Goal: Task Accomplishment & Management: Manage account settings

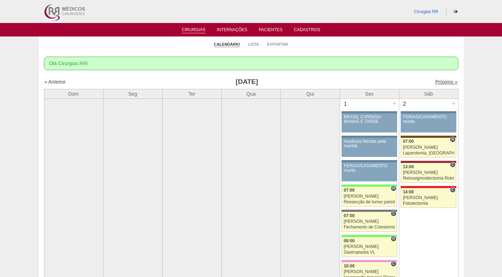
click at [435, 80] on link "Próximo »" at bounding box center [446, 82] width 22 height 6
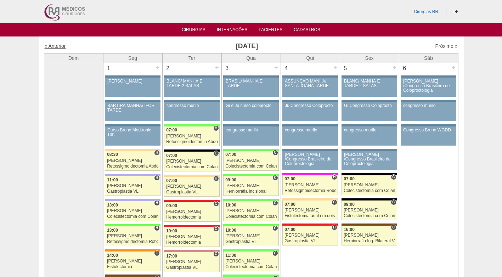
click at [61, 47] on link "« Anterior" at bounding box center [55, 46] width 21 height 6
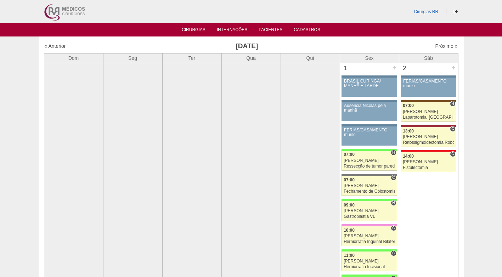
click at [196, 29] on link "Cirurgias" at bounding box center [194, 30] width 24 height 6
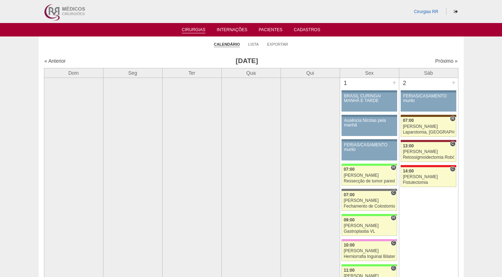
click at [250, 47] on li "Lista" at bounding box center [253, 44] width 11 height 10
click at [251, 45] on link "Lista" at bounding box center [253, 44] width 11 height 5
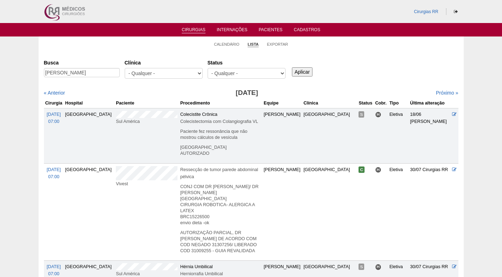
type input "tiago mora"
click at [292, 67] on input "Aplicar" at bounding box center [302, 71] width 21 height 9
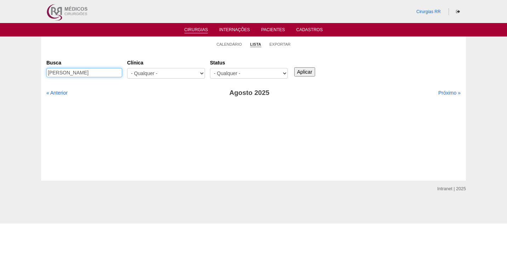
click at [50, 73] on input "[PERSON_NAME]" at bounding box center [84, 72] width 76 height 9
type input "thiago mora"
click at [294, 67] on input "Aplicar" at bounding box center [304, 71] width 21 height 9
click at [310, 73] on input "Aplicar" at bounding box center [304, 71] width 21 height 9
click at [229, 44] on link "Calendário" at bounding box center [229, 44] width 25 height 5
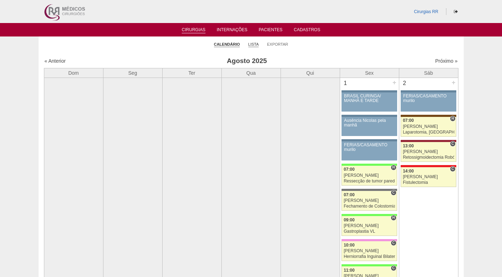
click at [251, 45] on link "Lista" at bounding box center [253, 44] width 11 height 5
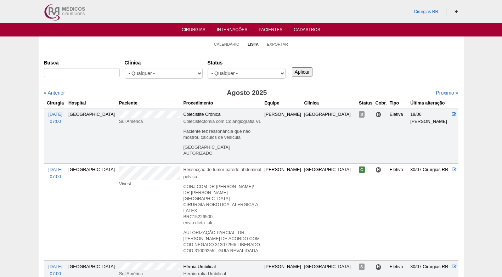
select select "resr"
click at [207, 68] on select "- Qualquer - Reservada Confirmada Suspensa Cancelada" at bounding box center [246, 73] width 78 height 11
click at [303, 72] on input "Aplicar" at bounding box center [302, 71] width 21 height 9
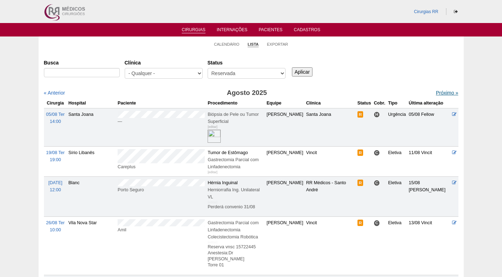
click at [438, 91] on link "Próximo »" at bounding box center [446, 93] width 22 height 6
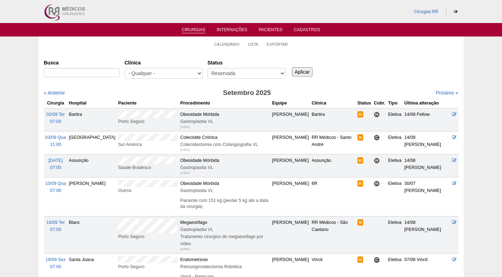
click at [116, 163] on td "Saúde Bradesco" at bounding box center [147, 165] width 62 height 23
click at [220, 43] on link "Calendário" at bounding box center [226, 44] width 25 height 5
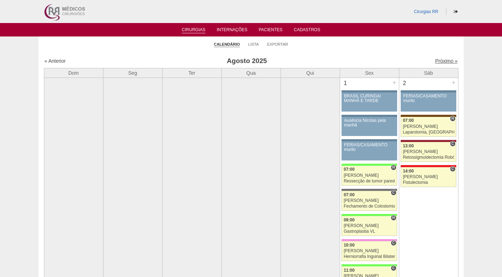
click at [439, 62] on link "Próximo »" at bounding box center [446, 61] width 22 height 6
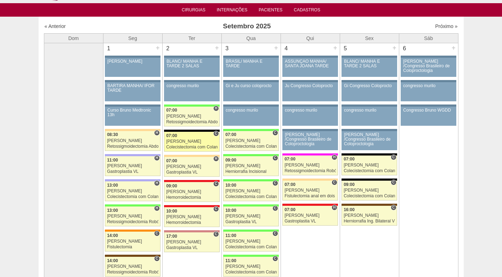
scroll to position [35, 0]
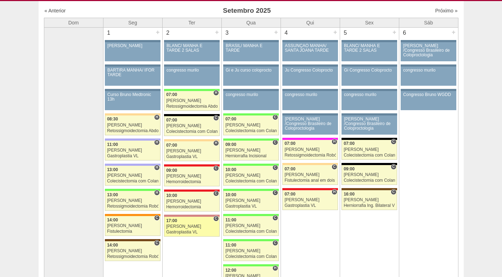
click at [192, 226] on div "[PERSON_NAME]" at bounding box center [191, 226] width 51 height 5
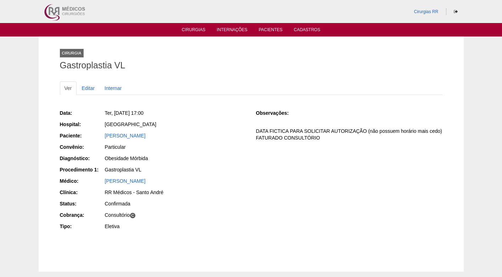
click at [239, 101] on div "Ver Editar Internar" at bounding box center [251, 91] width 382 height 21
click at [199, 30] on link "Cirurgias" at bounding box center [194, 30] width 24 height 6
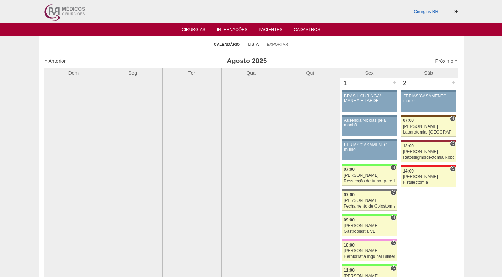
click at [256, 45] on link "Lista" at bounding box center [253, 44] width 11 height 5
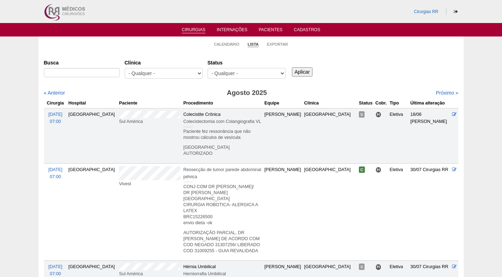
select select "resr"
click at [207, 68] on select "- Qualquer - Reservada Confirmada Suspensa Cancelada" at bounding box center [246, 73] width 78 height 11
click at [301, 75] on input "Aplicar" at bounding box center [302, 71] width 21 height 9
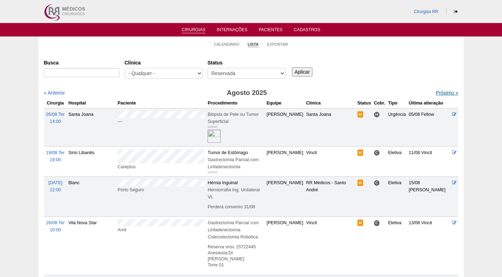
click at [439, 93] on link "Próximo »" at bounding box center [446, 93] width 22 height 6
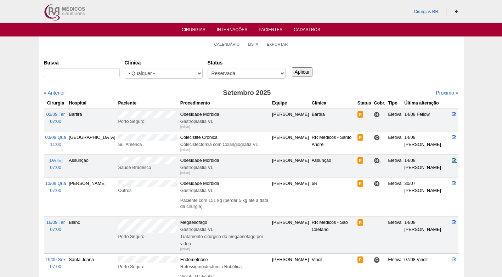
click at [453, 160] on icon at bounding box center [454, 160] width 5 height 5
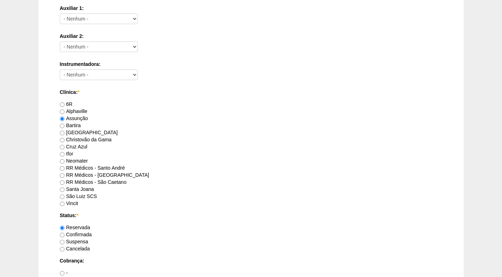
scroll to position [389, 0]
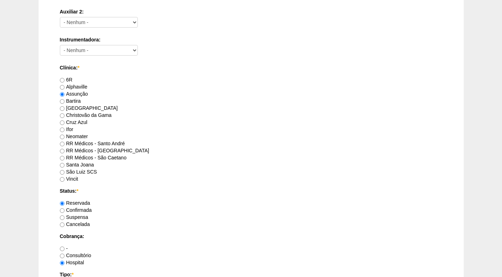
click at [79, 207] on label "Confirmada" at bounding box center [76, 210] width 32 height 6
click at [64, 208] on input "Confirmada" at bounding box center [62, 210] width 5 height 5
radio input "true"
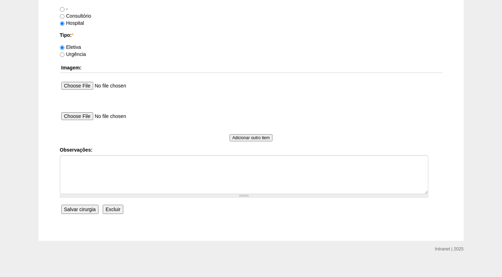
scroll to position [635, 0]
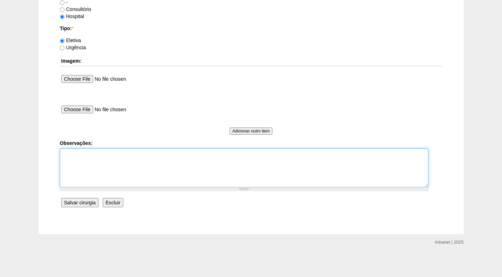
click at [124, 163] on textarea "Observações:" at bounding box center [244, 167] width 368 height 39
type textarea "f"
type textarea "FATURADO HOSPITAL"
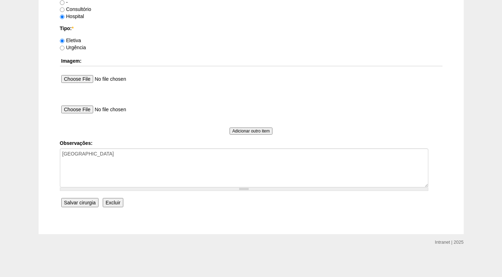
click at [73, 204] on input "Salvar cirurgia" at bounding box center [79, 202] width 37 height 9
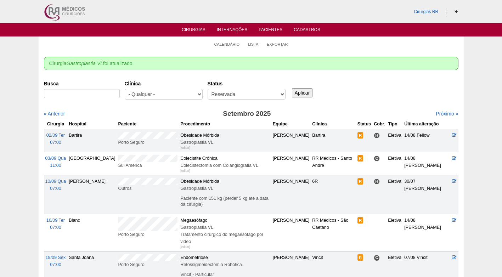
click at [383, 57] on div "Cirurgia Gastroplastia VL foi atualizado." at bounding box center [251, 63] width 414 height 13
click at [378, 87] on div "Busca [GEOGRAPHIC_DATA] - Qualquer - 6R Alphaville Assunção Bartira Brasil Chri…" at bounding box center [251, 90] width 414 height 25
click at [340, 102] on div "Busca [GEOGRAPHIC_DATA] - Qualquer - 6R Alphaville Assunção Bartira Brasil Chri…" at bounding box center [251, 90] width 414 height 25
click at [135, 47] on ul "Calendário Lista Exportar" at bounding box center [251, 43] width 425 height 15
click at [350, 92] on div "Busca [GEOGRAPHIC_DATA] - Qualquer - 6R Alphaville Assunção Bartira Brasil Chri…" at bounding box center [251, 90] width 414 height 25
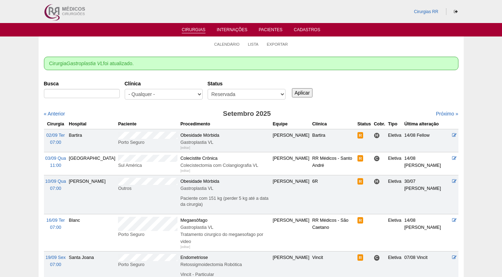
click at [328, 104] on div "Busca [GEOGRAPHIC_DATA] - Qualquer - 6R Alphaville Assunção Bartira Brasil Chri…" at bounding box center [251, 187] width 414 height 219
click at [357, 95] on div "Busca Clínica - Qualquer - 6R Alphaville Assunção Bartira Brasil Christovão da …" at bounding box center [251, 90] width 414 height 25
click at [238, 112] on h3 "Setembro 2025" at bounding box center [246, 114] width 207 height 10
click at [243, 93] on select "- Qualquer - Reservada Confirmada Suspensa Cancelada" at bounding box center [246, 94] width 78 height 11
click at [207, 89] on select "- Qualquer - Reservada Confirmada Suspensa Cancelada" at bounding box center [246, 94] width 78 height 11
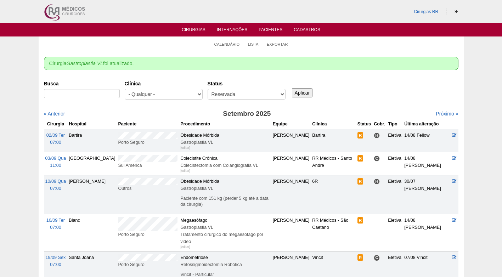
click at [363, 110] on div "Próximo »" at bounding box center [408, 113] width 99 height 7
click at [411, 91] on div "Busca Clínica - Qualquer - 6R Alphaville Assunção Bartira Brasil Christovão da …" at bounding box center [251, 90] width 414 height 25
click at [364, 78] on div "Busca Clínica - Qualquer - 6R Alphaville Assunção Bartira Brasil Christovão da …" at bounding box center [251, 90] width 414 height 25
click at [159, 79] on div "Clínica - Qualquer - 6R Alphaville Assunção Bartira Brasil Christovão da Gama C…" at bounding box center [166, 90] width 83 height 25
click at [202, 82] on label "Clínica" at bounding box center [164, 83] width 78 height 7
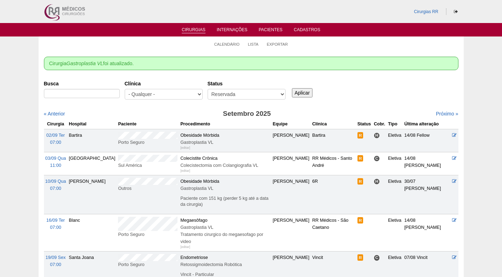
click at [202, 89] on select "- Qualquer - 6R Alphaville Assunção Bartira Brasil Christovão da Gama Cruz Azul…" at bounding box center [164, 94] width 78 height 11
click at [196, 75] on div "Cirurgia Gastroplastia VL foi atualizado. Cirurgias Busca Clínica - Qualquer - …" at bounding box center [251, 190] width 425 height 278
click at [232, 93] on select "- Qualquer - Reservada Confirmada Suspensa Cancelada" at bounding box center [246, 94] width 78 height 11
click at [214, 79] on div "Status - Qualquer - Reservada Confirmada Suspensa Cancelada" at bounding box center [248, 90] width 83 height 25
click at [358, 80] on div "Busca Clínica - Qualquer - 6R Alphaville Assunção Bartira Brasil Christovão da …" at bounding box center [251, 90] width 414 height 25
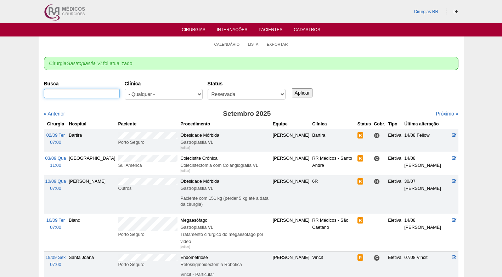
click at [103, 95] on input "Busca" at bounding box center [82, 93] width 76 height 9
paste input "[PERSON_NAME]"
type input "[PERSON_NAME]"
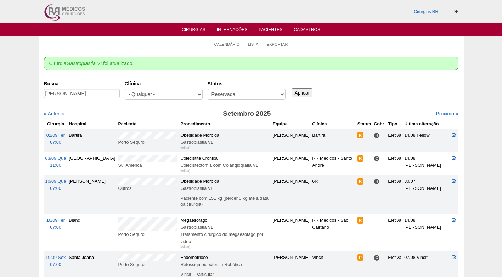
click at [304, 92] on input "Aplicar" at bounding box center [302, 92] width 21 height 9
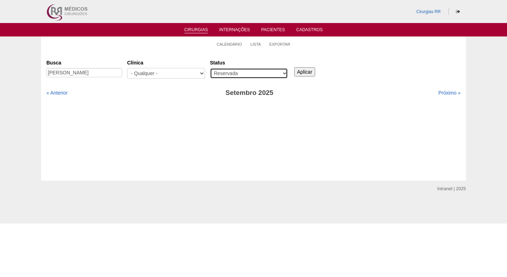
click at [253, 75] on select "- Qualquer - Reservada Confirmada Suspensa Cancelada" at bounding box center [249, 73] width 78 height 11
select select "All"
click at [210, 68] on select "- Qualquer - Reservada Confirmada Suspensa Cancelada" at bounding box center [249, 73] width 78 height 11
click at [308, 70] on input "Aplicar" at bounding box center [304, 71] width 21 height 9
click at [66, 94] on link "« Anterior" at bounding box center [56, 93] width 21 height 6
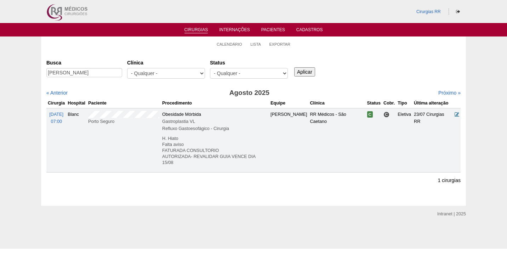
click at [455, 114] on icon at bounding box center [457, 114] width 5 height 5
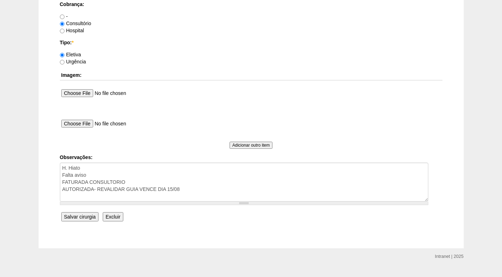
scroll to position [635, 0]
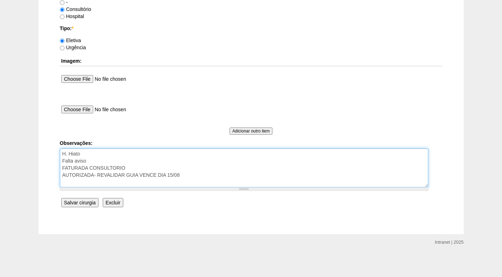
click at [202, 176] on textarea "H. Hiato Falta aviso FATURADA CONSULTORIO AUTORIZADA- REVALIDAR GUIA VENCE DIA …" at bounding box center [244, 167] width 368 height 39
click at [184, 175] on textarea "H. Hiato Falta aviso FATURADA CONSULTORIO AUTORIZADA- REVALIDAR GUIA VENCE DIA …" at bounding box center [244, 167] width 368 height 39
click at [282, 176] on textarea "H. Hiato Falta aviso FATURADA CONSULTORIO AUTORIZADA- REVALIDAR GUIA VENCE DIA …" at bounding box center [244, 167] width 368 height 39
type textarea "H. Hiato Falta aviso FATURADA CONSULTORIO AUTORIZADA- REVALIDAR GUIA VENCE DIA …"
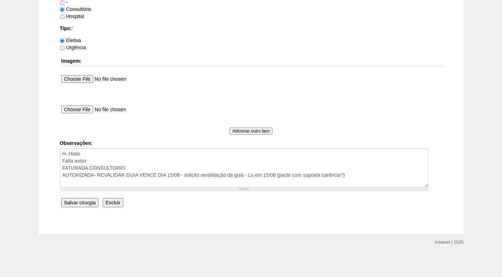
click at [85, 205] on input "Salvar cirurgia" at bounding box center [79, 202] width 37 height 9
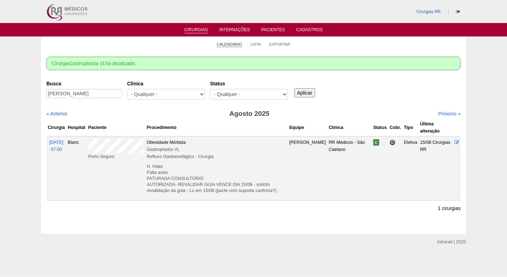
click at [229, 45] on link "Calendário" at bounding box center [229, 44] width 25 height 5
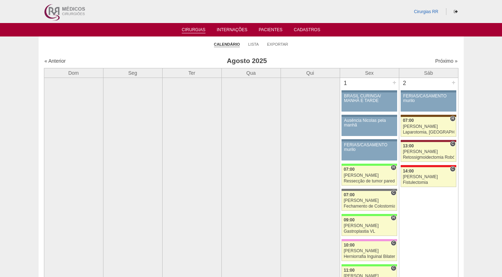
click at [297, 57] on h3 "Agosto 2025" at bounding box center [246, 61] width 206 height 10
click at [255, 45] on link "Lista" at bounding box center [253, 44] width 11 height 5
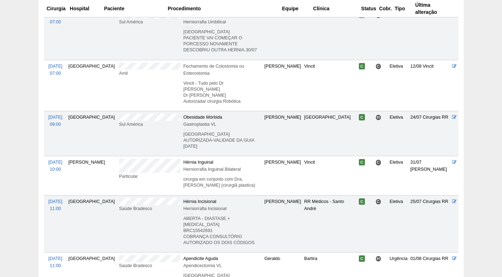
scroll to position [283, 0]
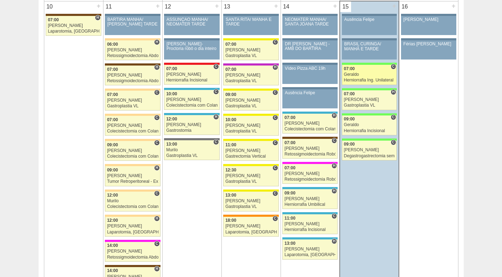
scroll to position [814, 0]
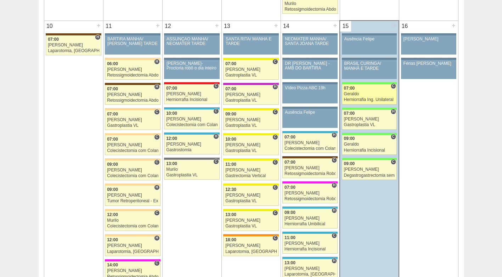
click at [363, 101] on div "Herniorrafia Ing. Unilateral VL" at bounding box center [369, 99] width 51 height 5
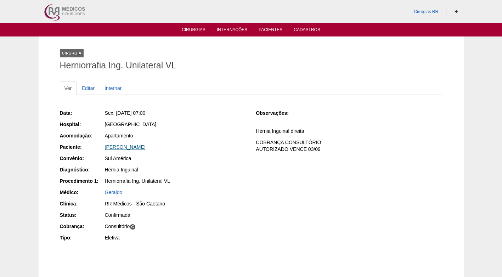
click at [134, 146] on link "[PERSON_NAME]" at bounding box center [125, 147] width 41 height 6
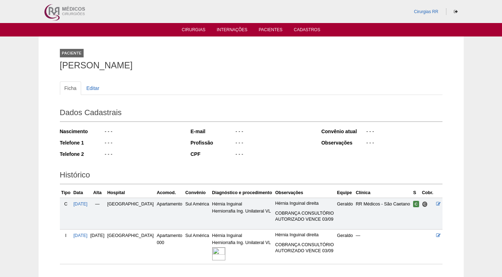
scroll to position [47, 0]
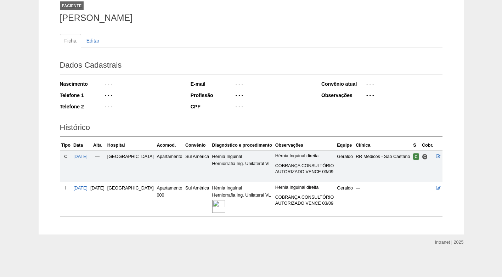
click at [212, 203] on img at bounding box center [218, 206] width 13 height 13
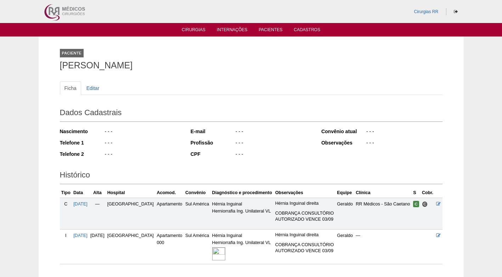
scroll to position [47, 0]
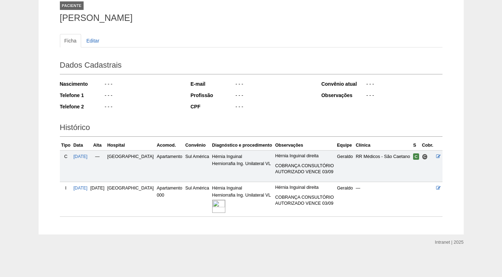
click at [212, 109] on div "CPF" at bounding box center [212, 106] width 44 height 7
drag, startPoint x: 134, startPoint y: 19, endPoint x: 61, endPoint y: 18, distance: 73.3
click at [61, 18] on h1 "Vinicius Valdarnini" at bounding box center [251, 17] width 382 height 9
copy h1 "Vinicius Valdarnini"
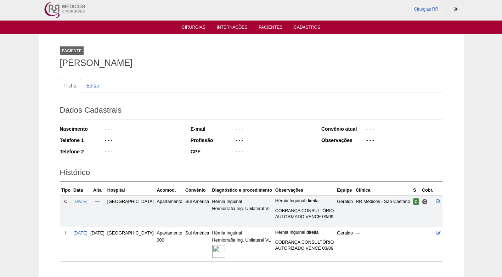
scroll to position [0, 0]
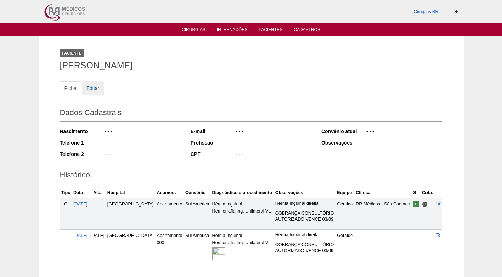
click at [101, 87] on link "Editar" at bounding box center [93, 87] width 22 height 13
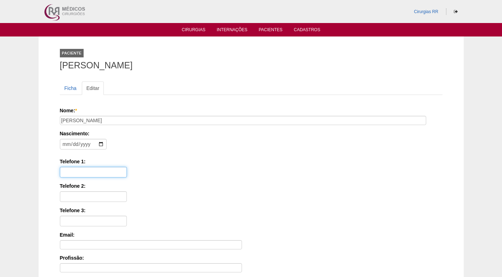
click at [81, 170] on input "Telefone 1:" at bounding box center [93, 172] width 67 height 11
paste input "11) 99721-0128"
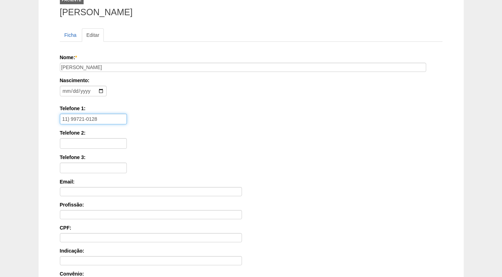
scroll to position [49, 0]
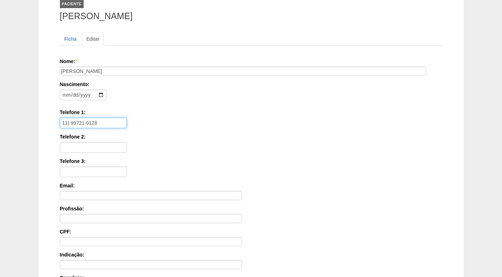
click at [62, 124] on input "11) 99721-0128" at bounding box center [93, 123] width 67 height 11
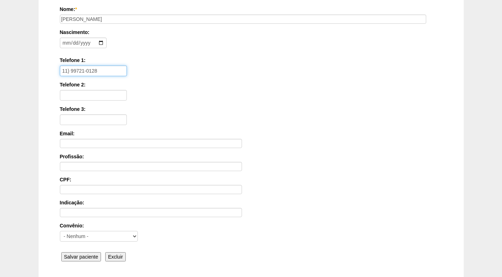
scroll to position [155, 0]
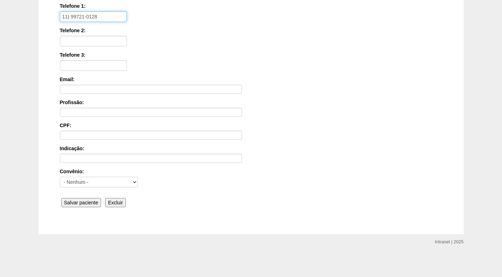
type input "11) 99721-0128"
click at [86, 200] on input "Salvar paciente" at bounding box center [81, 202] width 40 height 9
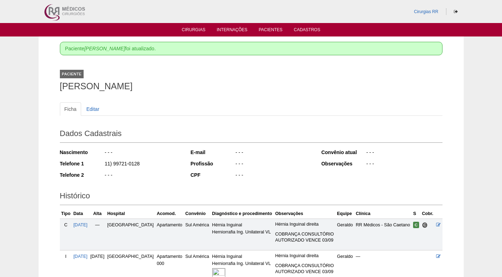
drag, startPoint x: 105, startPoint y: 164, endPoint x: 142, endPoint y: 161, distance: 36.9
click at [142, 161] on div "11) 99721-0128" at bounding box center [142, 164] width 77 height 9
copy div "11) 99721-0128"
click at [168, 107] on ul "Ficha Editar" at bounding box center [251, 108] width 382 height 13
click at [181, 91] on div "Paciente [PERSON_NAME]" at bounding box center [251, 79] width 382 height 33
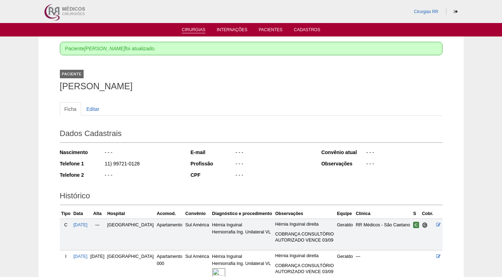
click at [198, 28] on link "Cirurgias" at bounding box center [194, 30] width 24 height 6
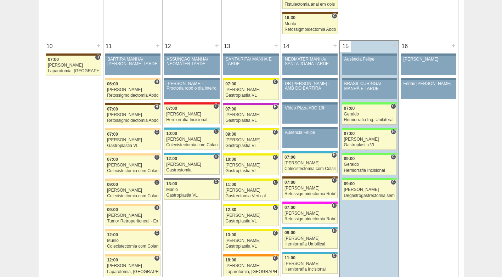
scroll to position [814, 0]
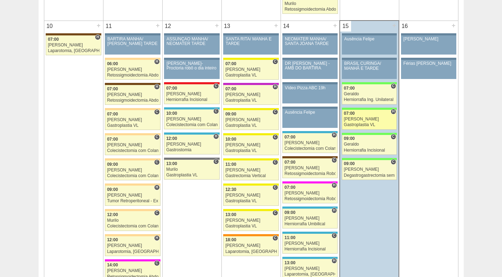
click at [363, 119] on div "[PERSON_NAME]" at bounding box center [369, 119] width 51 height 5
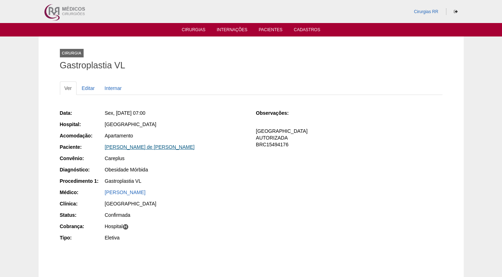
click at [131, 146] on link "[PERSON_NAME] de [PERSON_NAME]" at bounding box center [150, 147] width 90 height 6
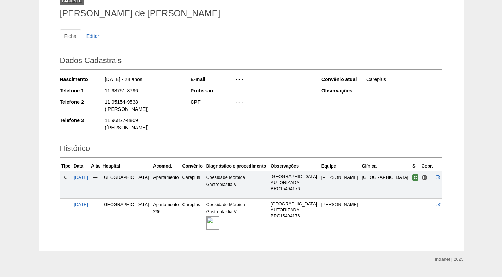
scroll to position [55, 0]
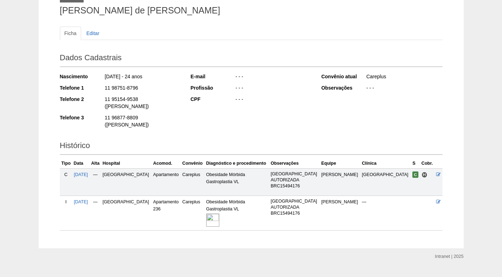
click at [219, 213] on img at bounding box center [212, 219] width 13 height 13
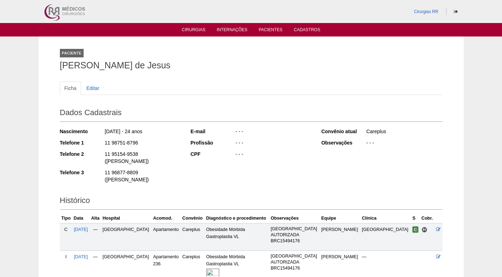
scroll to position [53, 0]
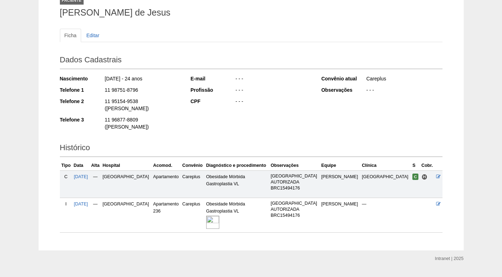
click at [246, 115] on div "Dados Cadastrais Nascimento [DATE] - 24 anos Telefone 1 11 98751-8796 Telefone …" at bounding box center [251, 93] width 382 height 88
click at [219, 216] on img at bounding box center [212, 222] width 13 height 13
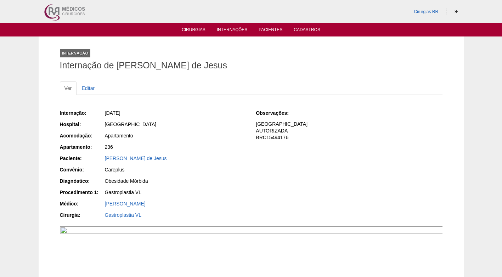
click at [244, 148] on div "236" at bounding box center [175, 146] width 141 height 7
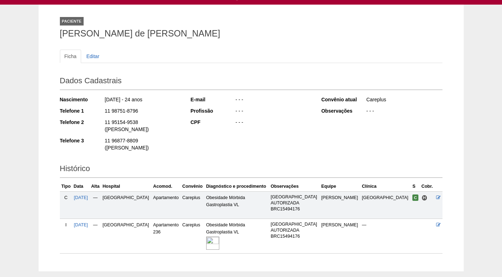
scroll to position [15, 0]
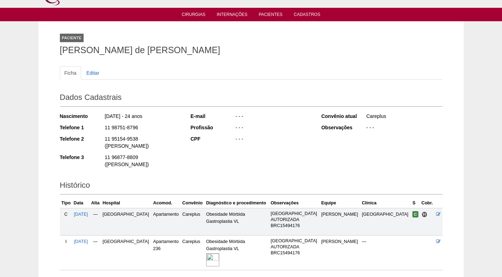
click at [266, 136] on div "- - -" at bounding box center [273, 139] width 77 height 9
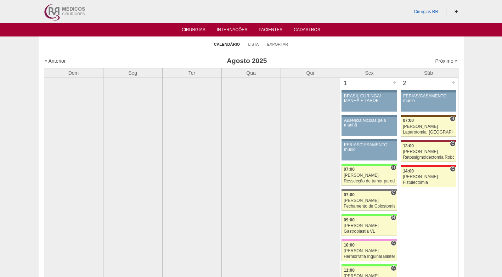
scroll to position [814, 0]
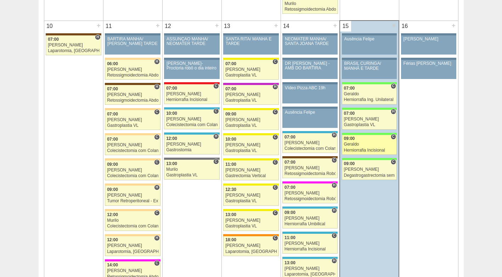
click at [360, 142] on div "Geraldo" at bounding box center [369, 144] width 51 height 5
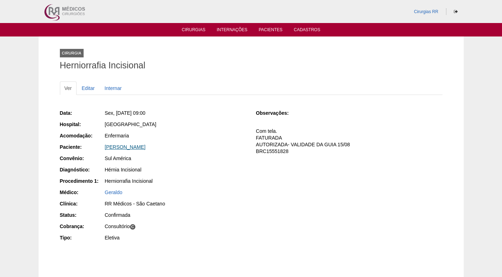
click at [130, 144] on link "[PERSON_NAME]" at bounding box center [125, 147] width 41 height 6
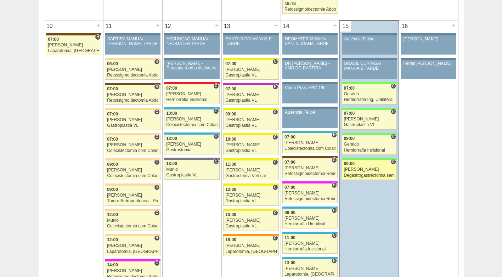
scroll to position [814, 0]
click at [364, 167] on div "[PERSON_NAME]" at bounding box center [369, 169] width 51 height 5
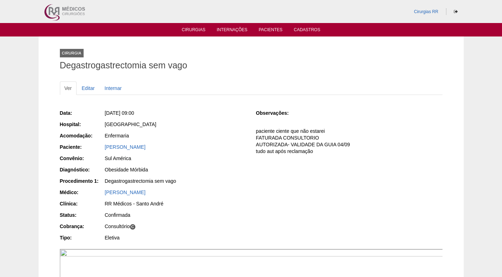
click at [185, 131] on div "Data: [DATE] 09:00 Hospital: [GEOGRAPHIC_DATA] Acomodação: Enfermaria Paciente:…" at bounding box center [153, 176] width 186 height 138
click at [145, 148] on link "[PERSON_NAME]" at bounding box center [125, 147] width 41 height 6
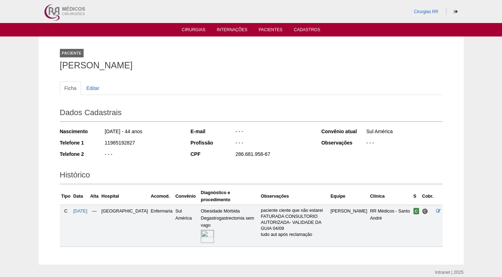
click at [184, 161] on div "Dados Cadastrais Nascimento 08/09/1980 - 44 anos Telefone 1 11985192827 Telefon…" at bounding box center [251, 133] width 382 height 62
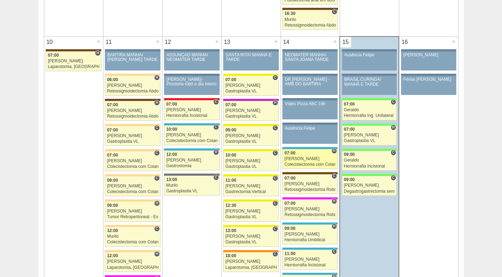
scroll to position [779, 0]
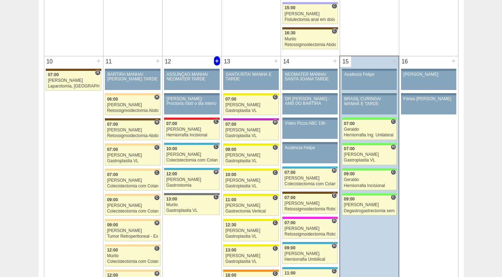
click at [215, 59] on div "+" at bounding box center [217, 60] width 6 height 9
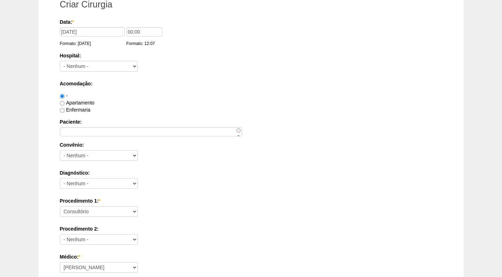
scroll to position [142, 0]
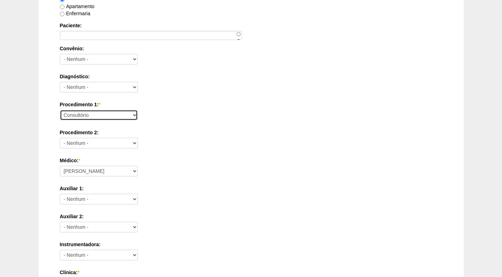
click at [103, 113] on select "Consultório Abscesso Hepático - Drenagem Abscesso perianal Amputação Abdômino P…" at bounding box center [99, 115] width 78 height 11
select select "4038"
click at [303, 190] on label "Auxiliar 1:" at bounding box center [251, 188] width 382 height 7
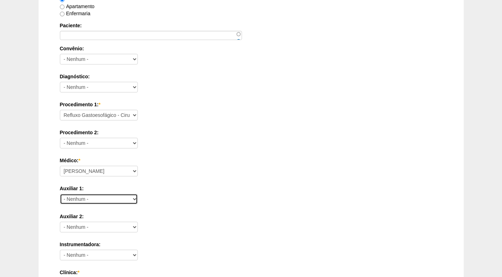
click at [138, 194] on select "- Nenhum - Ana Paula Bruno Felipe Rossi Geraldo Igor Benevides Isabella Juliana…" at bounding box center [99, 199] width 78 height 11
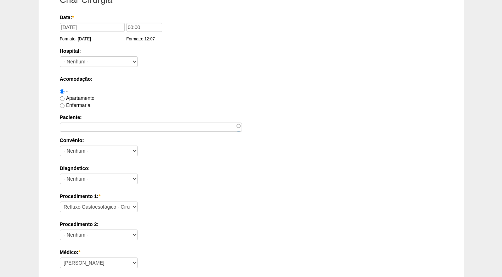
scroll to position [0, 0]
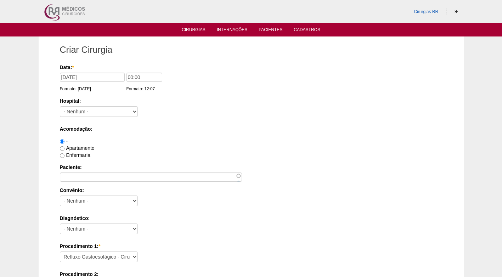
click at [198, 28] on link "Cirurgias" at bounding box center [194, 30] width 24 height 6
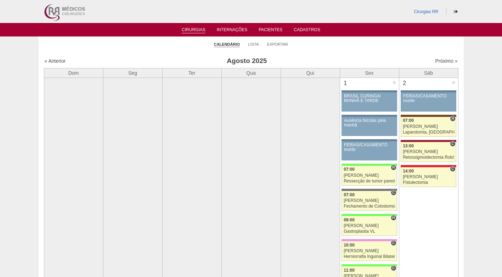
drag, startPoint x: 308, startPoint y: 55, endPoint x: 291, endPoint y: 51, distance: 17.7
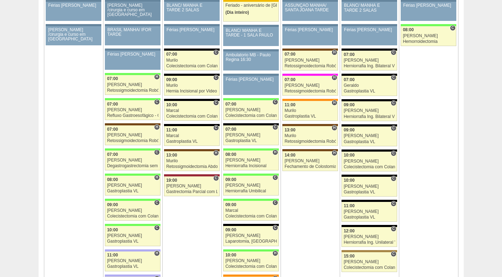
scroll to position [1168, 0]
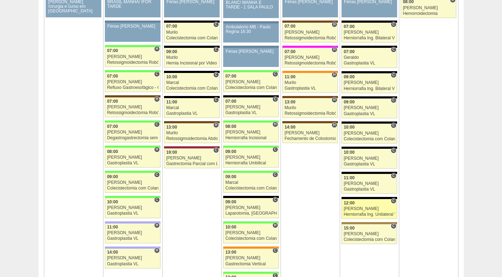
click at [365, 215] on div "Herniorrafia Ing. Unilateral VL" at bounding box center [368, 214] width 51 height 5
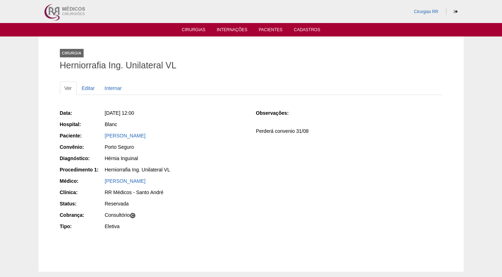
drag, startPoint x: 181, startPoint y: 135, endPoint x: 99, endPoint y: 135, distance: 81.8
click at [99, 135] on div "Paciente: [PERSON_NAME]" at bounding box center [153, 136] width 186 height 9
copy div "Paciente: [PERSON_NAME]"
click at [188, 27] on li "Cirurgias" at bounding box center [194, 30] width 34 height 6
click at [191, 31] on link "Cirurgias" at bounding box center [194, 30] width 24 height 6
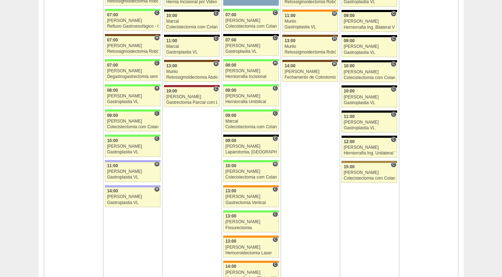
scroll to position [1239, 0]
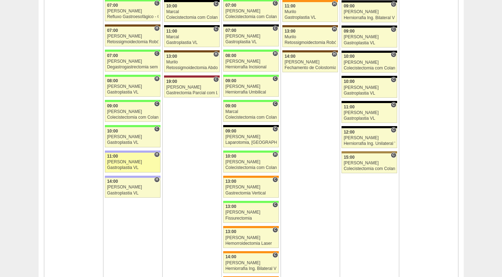
click at [134, 166] on div "Gastroplastia VL" at bounding box center [132, 167] width 51 height 5
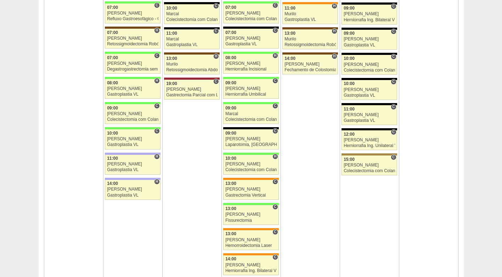
scroll to position [1239, 0]
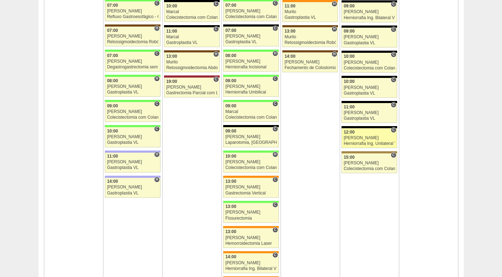
click at [360, 141] on link "88356 Luiz Guilherme C 12:00 Luiz Guilherme Herniorrafia Ing. Unilateral VL Hos…" at bounding box center [368, 138] width 55 height 20
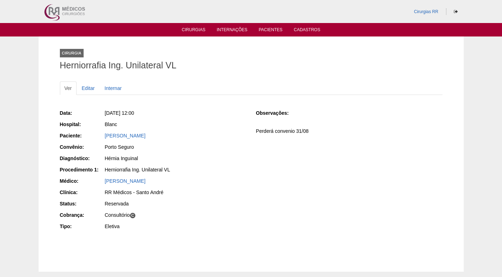
click at [255, 147] on div "Data: [DATE] 12:00 Hospital: Blanc Paciente: [PERSON_NAME] Convênio: [GEOGRAPHI…" at bounding box center [251, 170] width 382 height 127
drag, startPoint x: 284, startPoint y: 161, endPoint x: 279, endPoint y: 159, distance: 5.9
click at [284, 161] on div "Data: Sex, 22/08/2025 - 12:00 Hospital: Blanc Paciente: GABRIEL RODRIGUES ALVES…" at bounding box center [251, 170] width 382 height 127
click at [84, 88] on link "Editar" at bounding box center [88, 87] width 22 height 13
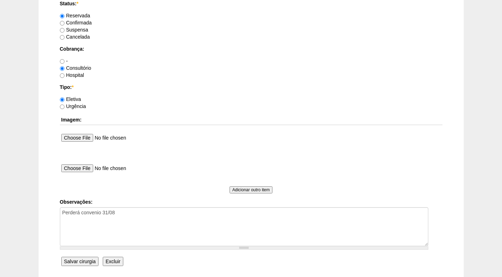
scroll to position [635, 0]
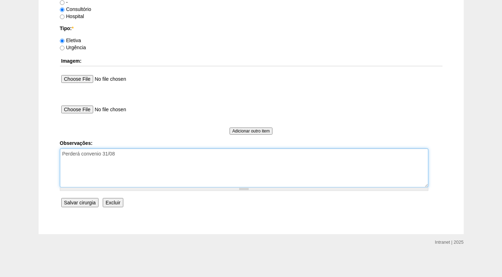
click at [127, 150] on textarea "Perderá convenio 31/08" at bounding box center [244, 167] width 368 height 39
paste textarea "GABRIEL RODRIGUES ALVES"
click at [63, 154] on textarea "Perderá convenio 31/08" at bounding box center [244, 167] width 368 height 39
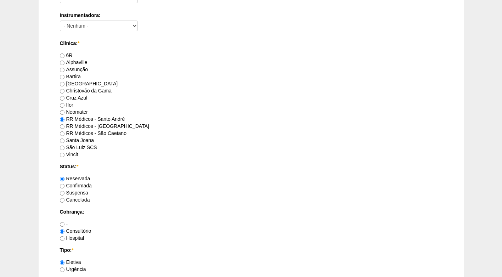
scroll to position [388, 0]
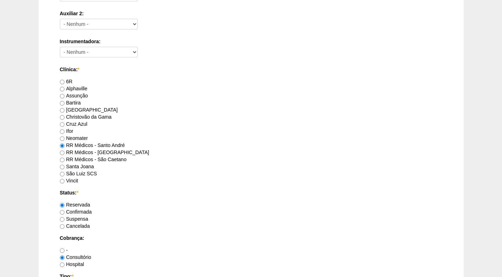
type textarea "FATURADO CONSULTÓRIO Perderá convenio 31/08"
click at [86, 211] on label "Confirmada" at bounding box center [76, 212] width 32 height 6
click at [64, 211] on input "Confirmada" at bounding box center [62, 212] width 5 height 5
radio input "true"
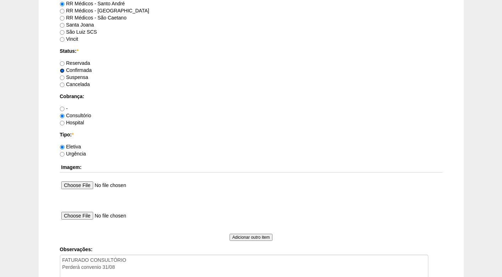
scroll to position [565, 0]
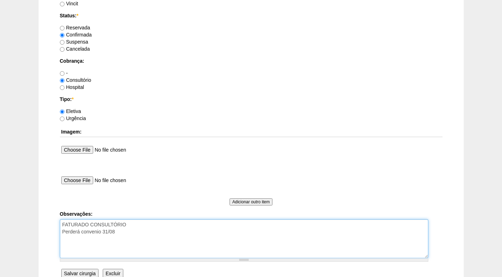
click at [134, 231] on textarea "Perderá convenio 31/08" at bounding box center [244, 238] width 368 height 39
click at [135, 225] on textarea "Perderá convenio 31/08" at bounding box center [244, 238] width 368 height 39
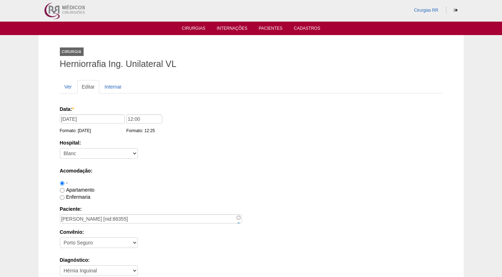
scroll to position [0, 0]
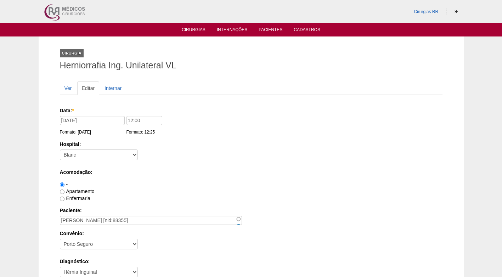
type textarea "FATURADO CONSULTÓRIO AUTORIZADO Perderá convenio 31/08"
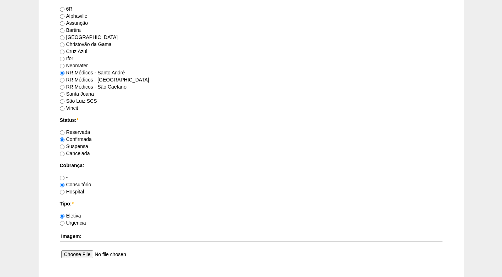
scroll to position [635, 0]
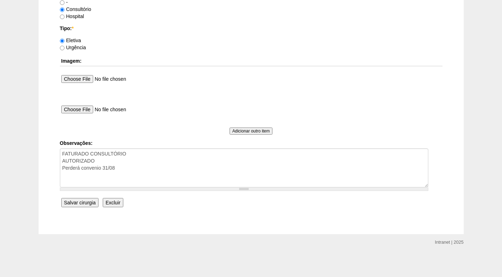
click at [82, 206] on input "Salvar cirurgia" at bounding box center [79, 202] width 37 height 9
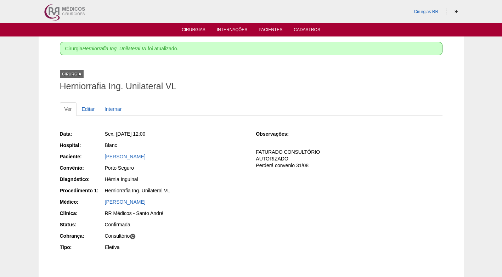
click at [200, 30] on link "Cirurgias" at bounding box center [194, 30] width 24 height 6
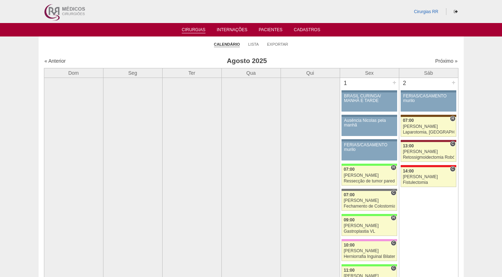
drag, startPoint x: 385, startPoint y: 46, endPoint x: 305, endPoint y: 5, distance: 89.9
click at [383, 45] on ul "Calendário Lista Exportar" at bounding box center [251, 43] width 425 height 15
click at [314, 47] on ul "Calendário Lista Exportar" at bounding box center [251, 43] width 425 height 15
click at [318, 51] on ul "Calendário Lista Exportar" at bounding box center [251, 43] width 425 height 15
click at [319, 47] on ul "Calendário Lista Exportar" at bounding box center [251, 43] width 425 height 15
